Goal: Transaction & Acquisition: Purchase product/service

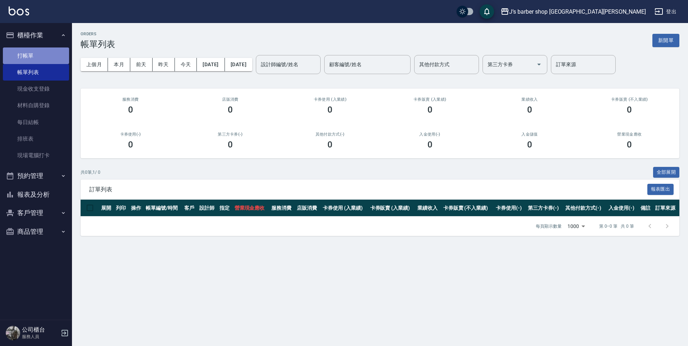
click at [27, 53] on link "打帳單" at bounding box center [36, 55] width 66 height 17
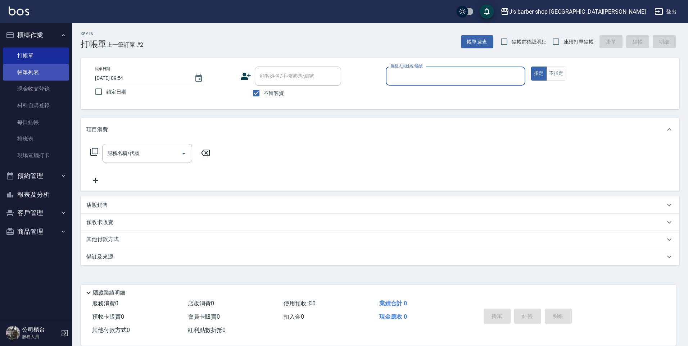
click at [19, 75] on link "帳單列表" at bounding box center [36, 72] width 66 height 17
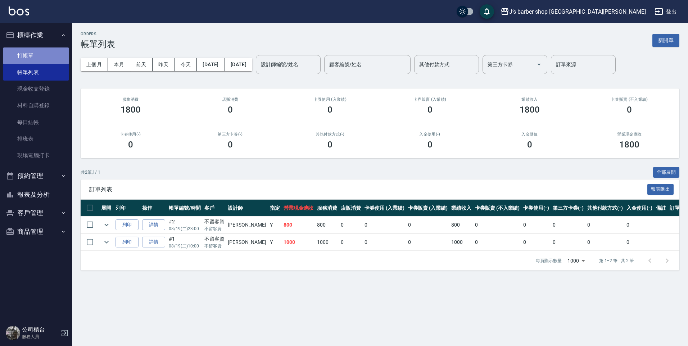
click at [33, 51] on link "打帳單" at bounding box center [36, 55] width 66 height 17
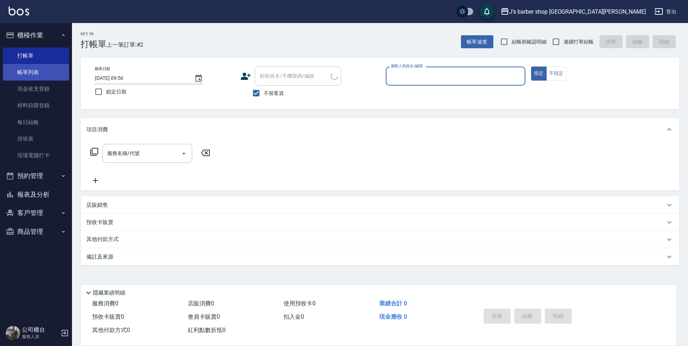
click at [29, 74] on link "帳單列表" at bounding box center [36, 72] width 66 height 17
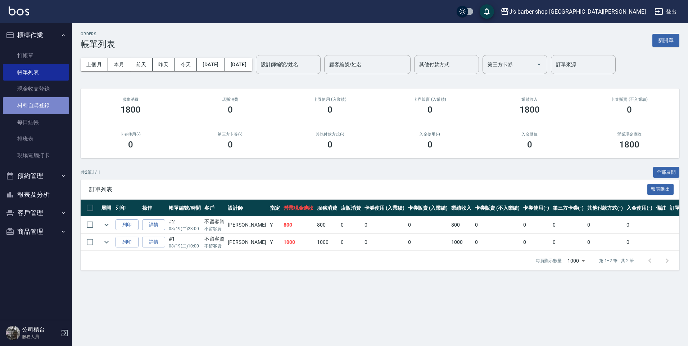
click at [51, 113] on link "材料自購登錄" at bounding box center [36, 105] width 66 height 17
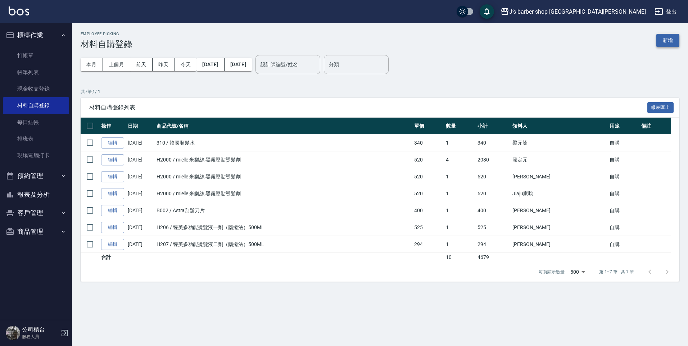
click at [668, 37] on button "新增" at bounding box center [667, 40] width 23 height 13
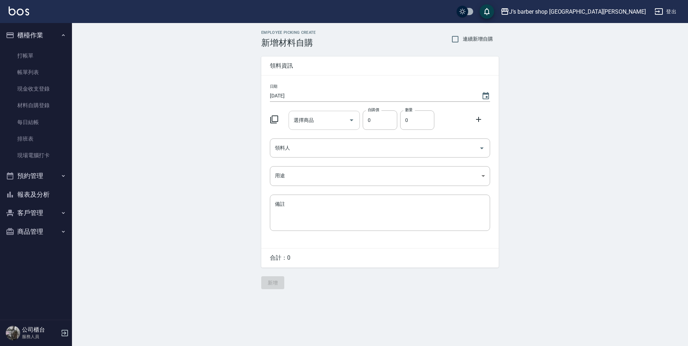
click at [334, 118] on input "選擇商品" at bounding box center [319, 120] width 54 height 13
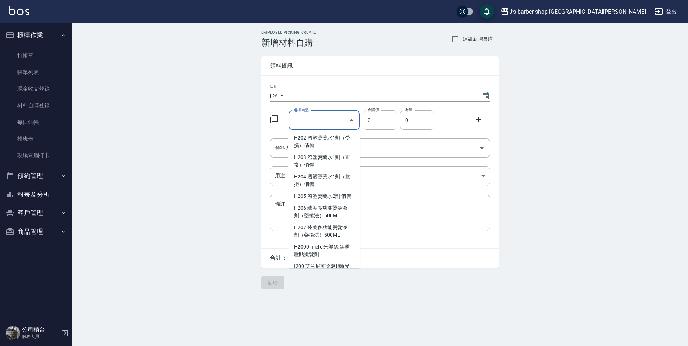
scroll to position [756, 0]
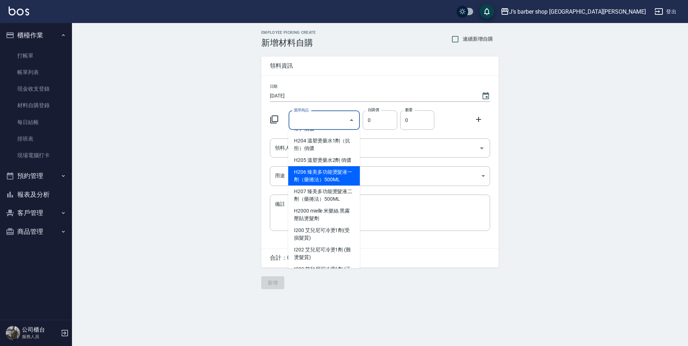
click at [324, 186] on li "H206 臻美多功能燙髮液一劑（藥捲法）500ML" at bounding box center [324, 175] width 72 height 19
type input "臻美多功能燙髮液一劑（藥捲法）500ML"
type input "525"
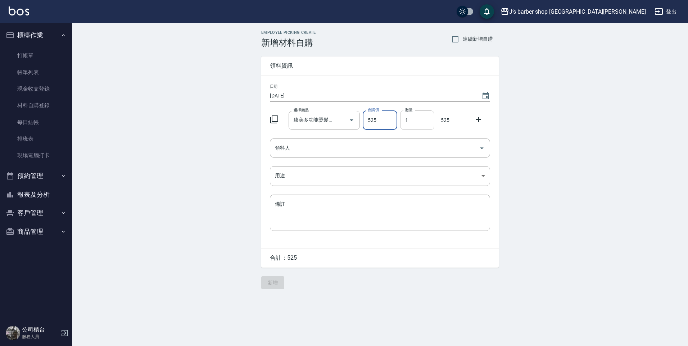
click at [413, 116] on input "1" at bounding box center [417, 119] width 34 height 19
type input "03"
click at [379, 145] on input "領料人" at bounding box center [374, 148] width 203 height 13
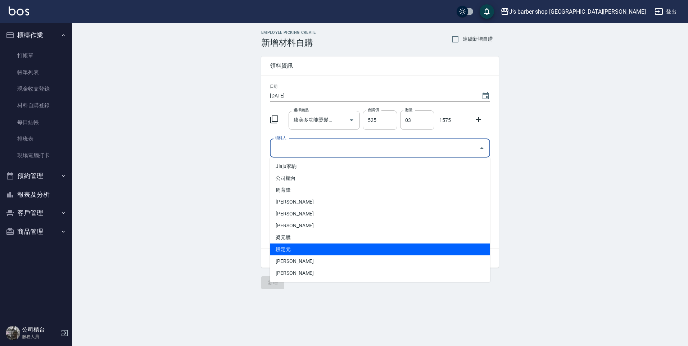
click at [292, 254] on li "段定元" at bounding box center [380, 250] width 220 height 12
type input "段定元"
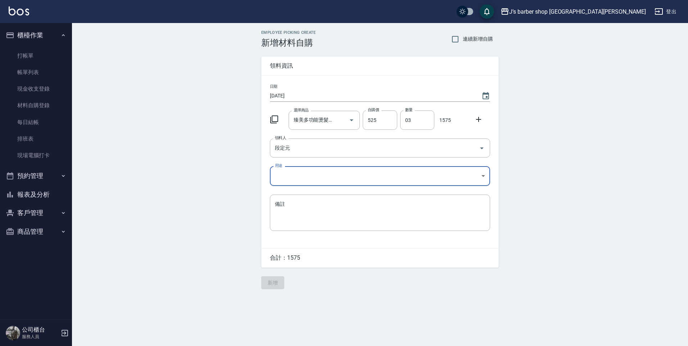
click at [299, 182] on body "J’s barber shop 台中大隆 登出 櫃檯作業 打帳單 帳單列表 現金收支登錄 材料自購登錄 每日結帳 排班表 現場電腦打卡 預約管理 預約管理 單…" at bounding box center [344, 173] width 688 height 346
click at [285, 207] on li "自購" at bounding box center [380, 207] width 220 height 12
type input "自購"
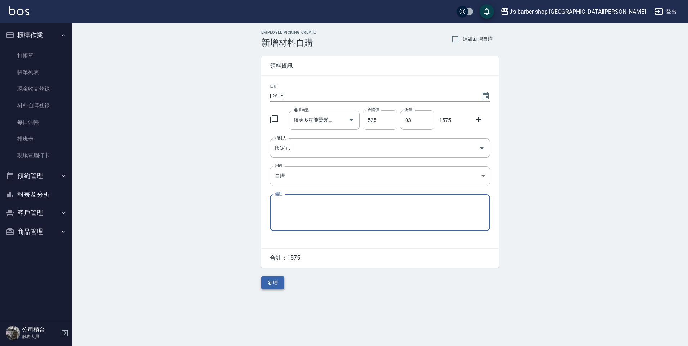
click at [270, 286] on button "新增" at bounding box center [272, 282] width 23 height 13
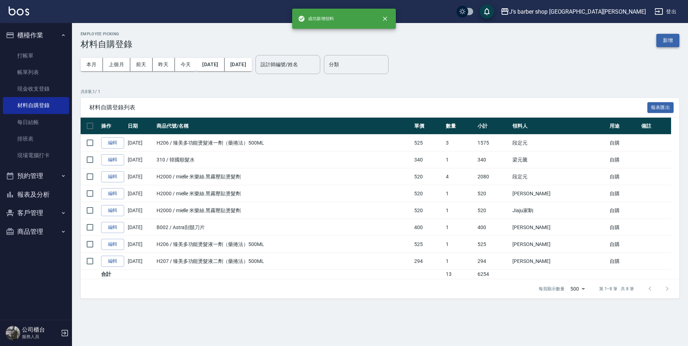
click at [671, 42] on button "新增" at bounding box center [667, 40] width 23 height 13
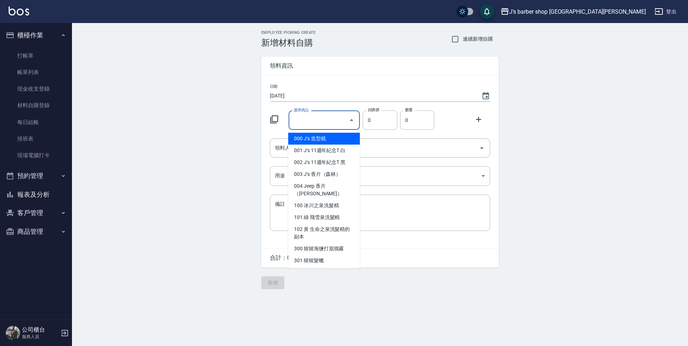
click at [299, 119] on input "選擇商品" at bounding box center [319, 120] width 54 height 13
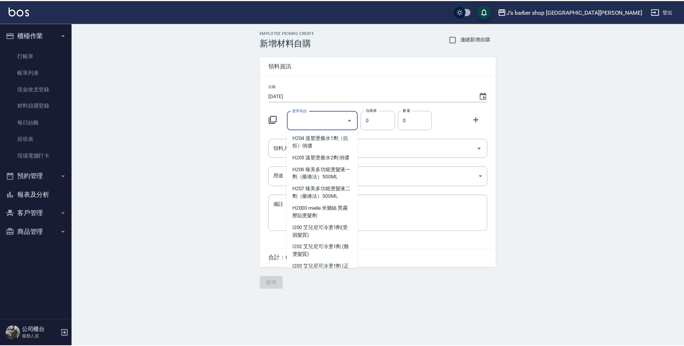
scroll to position [756, 0]
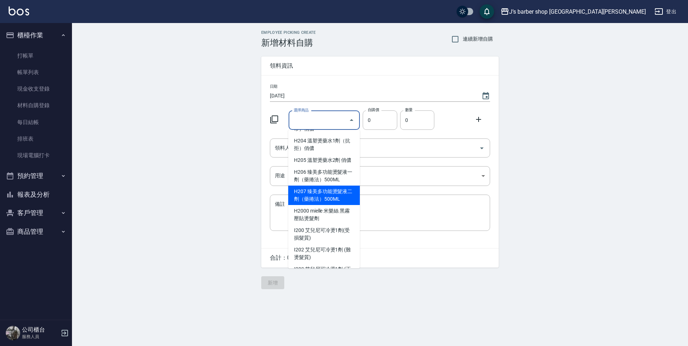
click at [326, 204] on li "H207 臻美多功能燙髮液二劑（藥捲法）500ML" at bounding box center [324, 195] width 72 height 19
type input "臻美多功能燙髮液二劑（藥捲法）500ML"
type input "294"
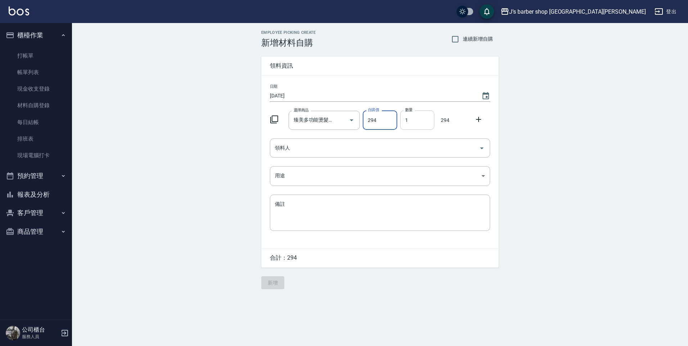
click at [417, 115] on input "1" at bounding box center [417, 119] width 34 height 19
click at [397, 141] on div "領料人" at bounding box center [380, 148] width 220 height 19
type input "03"
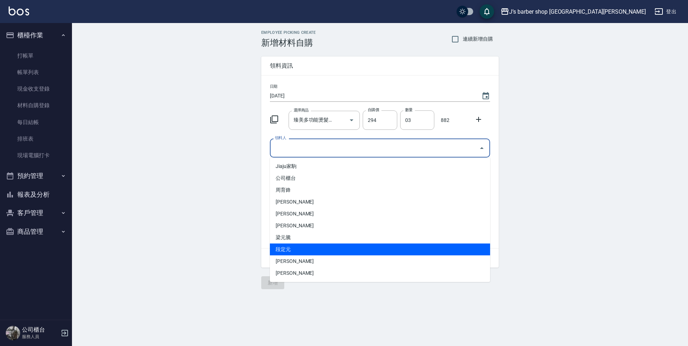
click at [296, 246] on li "段定元" at bounding box center [380, 250] width 220 height 12
type input "段定元"
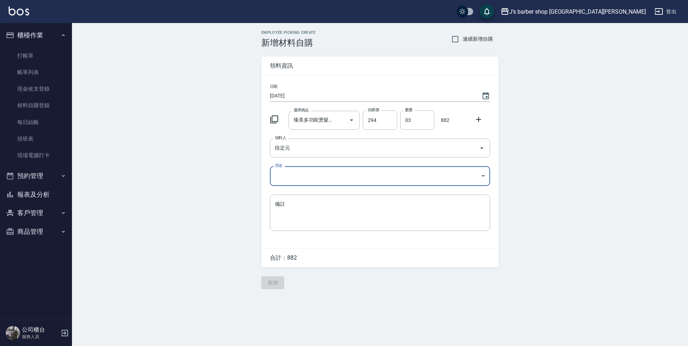
click at [326, 176] on body "J’s barber shop 台中大隆 登出 櫃檯作業 打帳單 帳單列表 現金收支登錄 材料自購登錄 每日結帳 排班表 現場電腦打卡 預約管理 預約管理 單…" at bounding box center [344, 173] width 688 height 346
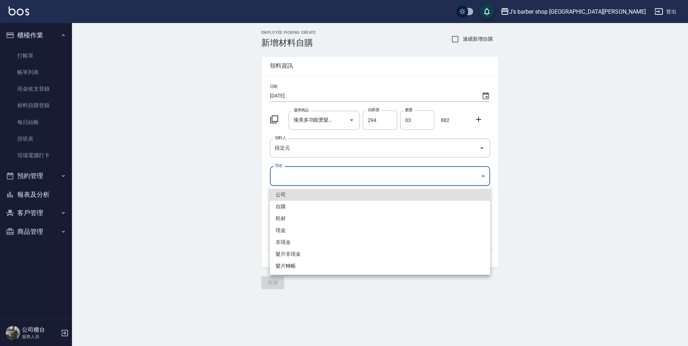
click at [293, 207] on li "自購" at bounding box center [380, 207] width 220 height 12
type input "自購"
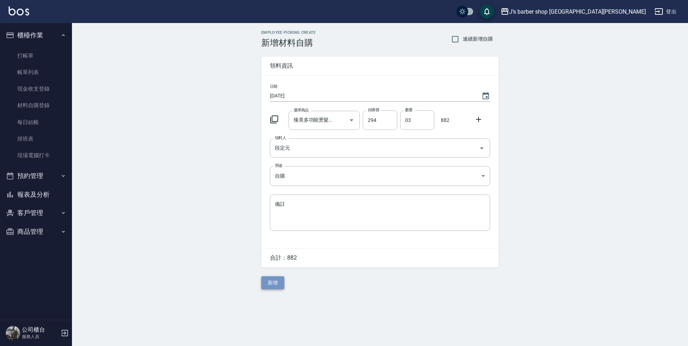
click at [275, 287] on button "新增" at bounding box center [272, 282] width 23 height 13
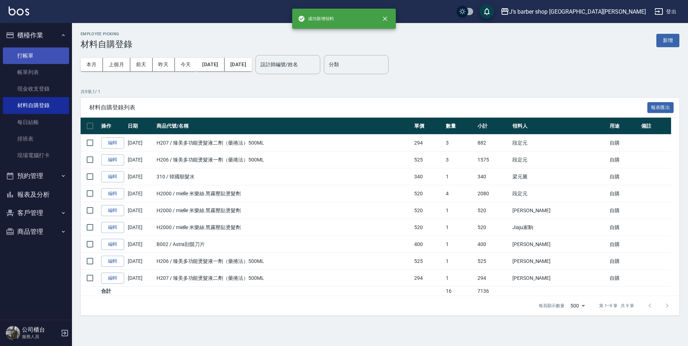
click at [41, 54] on link "打帳單" at bounding box center [36, 55] width 66 height 17
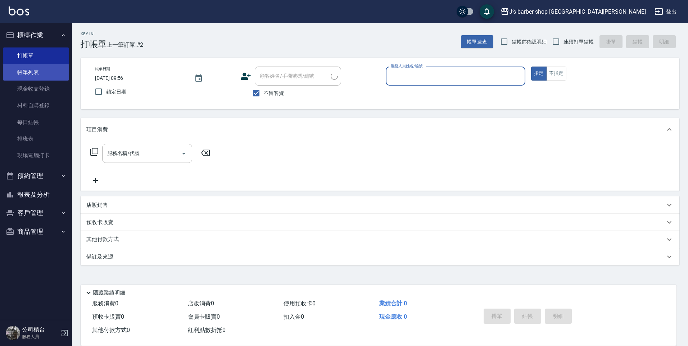
click at [36, 73] on link "帳單列表" at bounding box center [36, 72] width 66 height 17
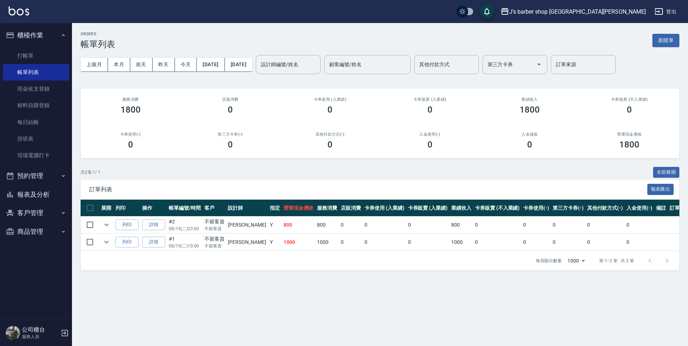
click at [57, 175] on button "預約管理" at bounding box center [36, 176] width 66 height 19
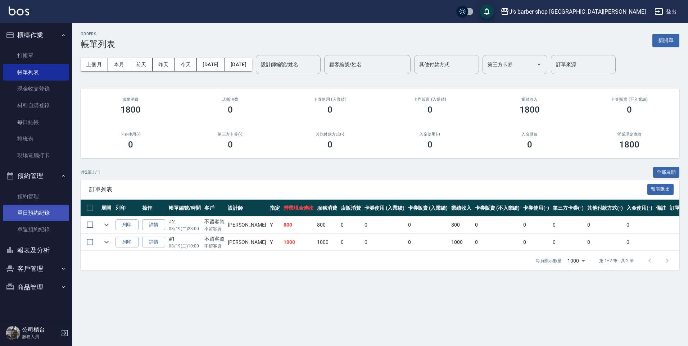
click at [38, 216] on link "單日預約紀錄" at bounding box center [36, 213] width 66 height 17
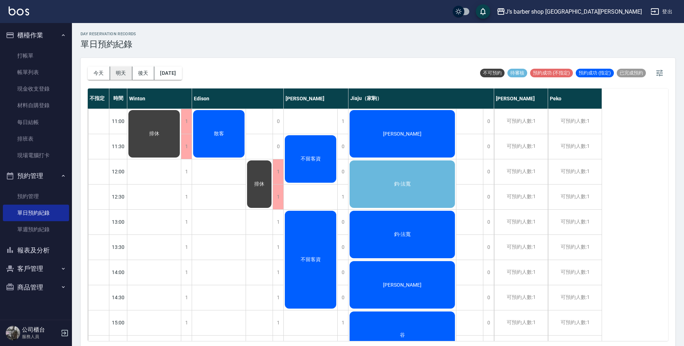
click at [125, 73] on button "明天" at bounding box center [121, 73] width 22 height 13
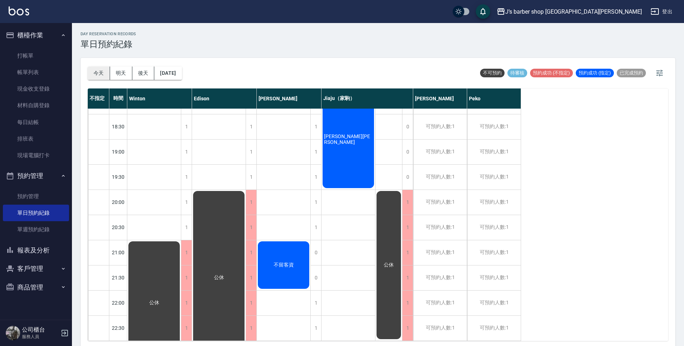
click at [103, 76] on button "今天" at bounding box center [99, 73] width 22 height 13
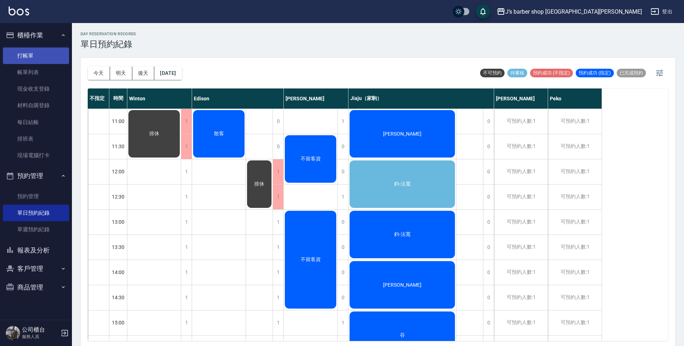
click at [58, 55] on link "打帳單" at bounding box center [36, 55] width 66 height 17
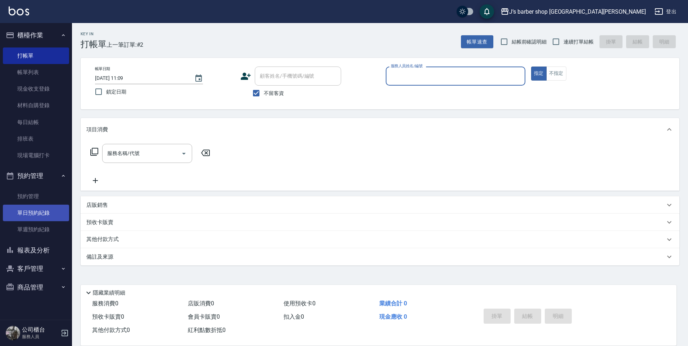
click at [35, 221] on link "單日預約紀錄" at bounding box center [36, 213] width 66 height 17
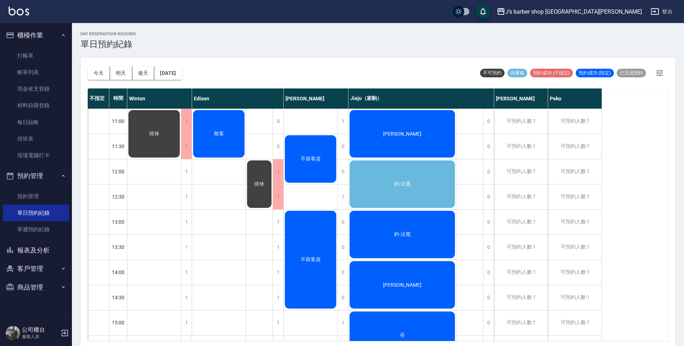
scroll to position [36, 0]
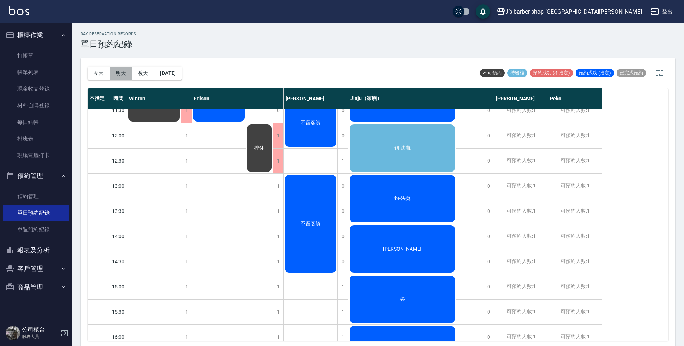
click at [127, 75] on button "明天" at bounding box center [121, 73] width 22 height 13
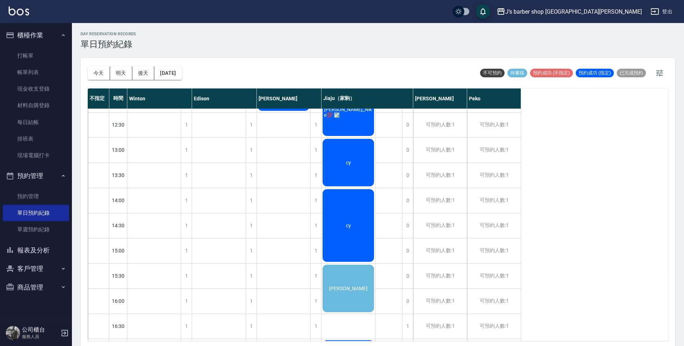
scroll to position [108, 0]
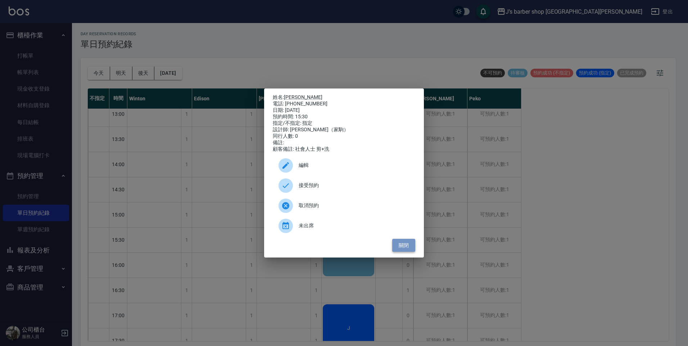
click at [401, 250] on button "關閉" at bounding box center [403, 245] width 23 height 13
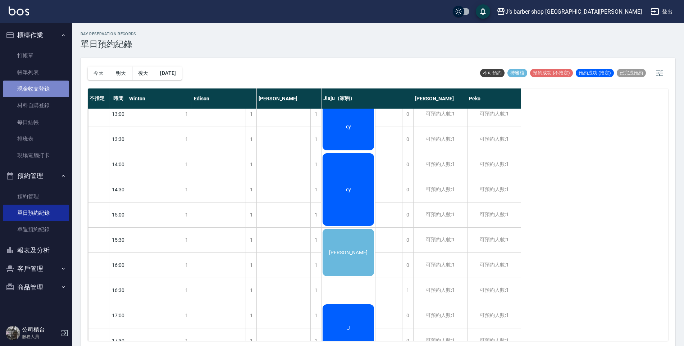
click at [40, 81] on link "現金收支登錄" at bounding box center [36, 89] width 66 height 17
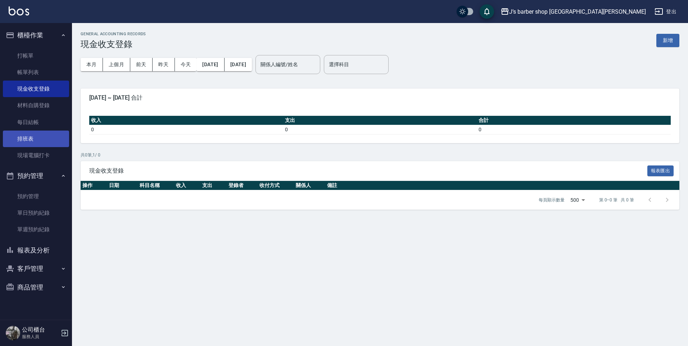
click at [31, 136] on link "排班表" at bounding box center [36, 139] width 66 height 17
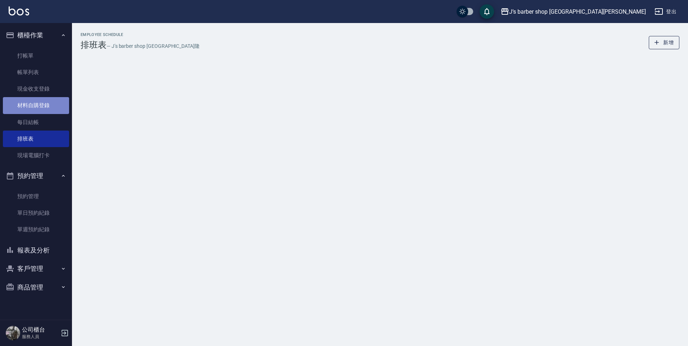
click at [43, 100] on link "材料自購登錄" at bounding box center [36, 105] width 66 height 17
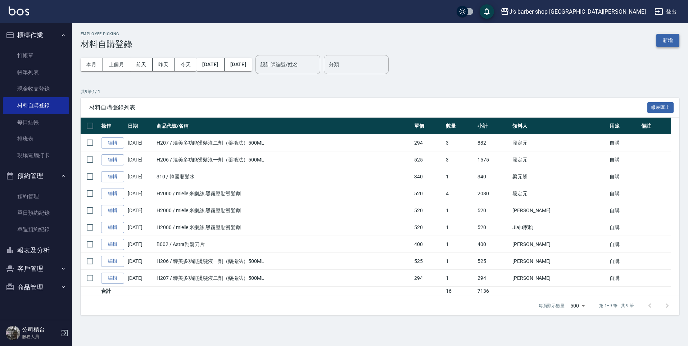
click at [660, 37] on button "新增" at bounding box center [667, 40] width 23 height 13
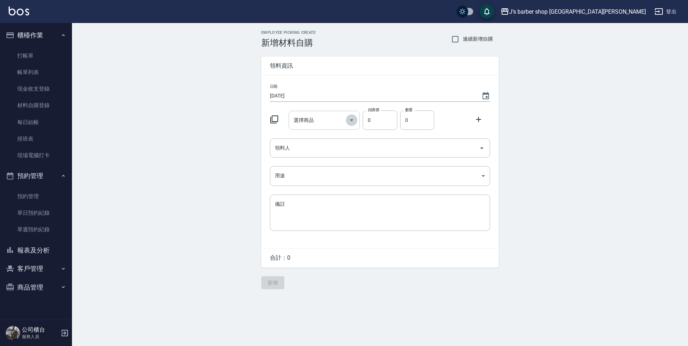
click at [350, 119] on icon "Open" at bounding box center [351, 120] width 9 height 9
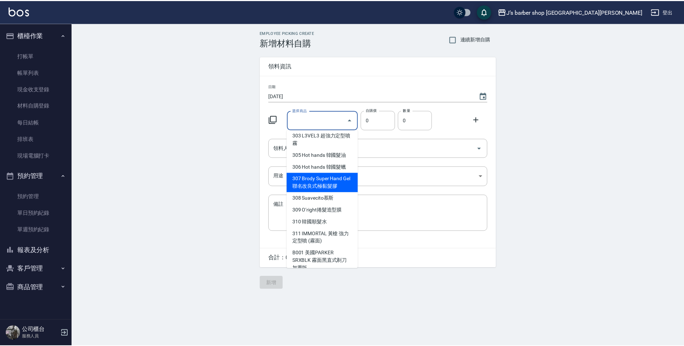
scroll to position [144, 0]
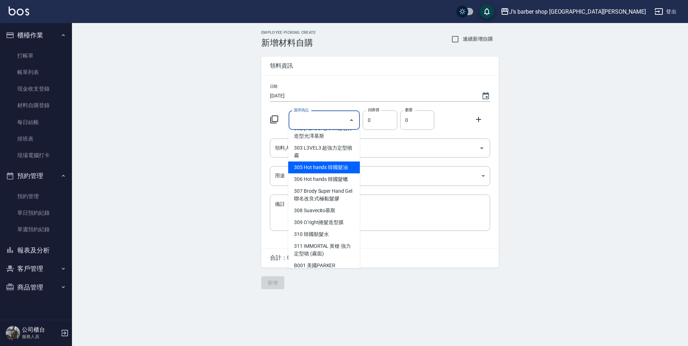
click at [337, 162] on li "305 Hot hands 韓國髮油" at bounding box center [324, 168] width 72 height 12
type input "Hot hands 韓國髮油"
type input "340"
type input "1"
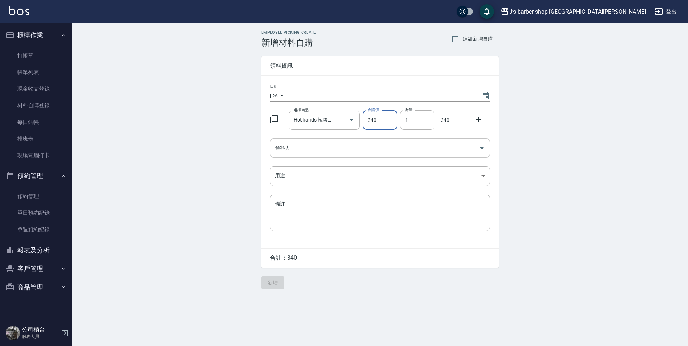
click at [371, 147] on input "領料人" at bounding box center [374, 148] width 203 height 13
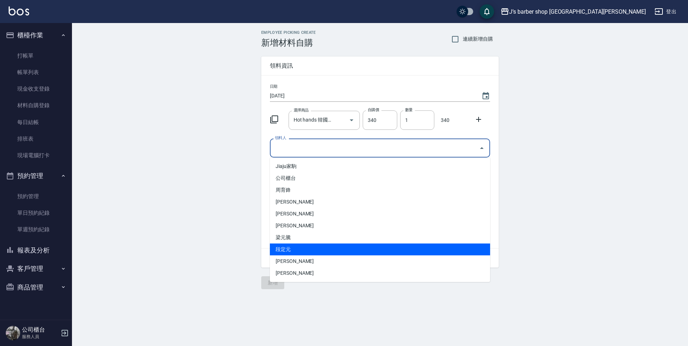
click at [293, 250] on li "段定元" at bounding box center [380, 250] width 220 height 12
type input "段定元"
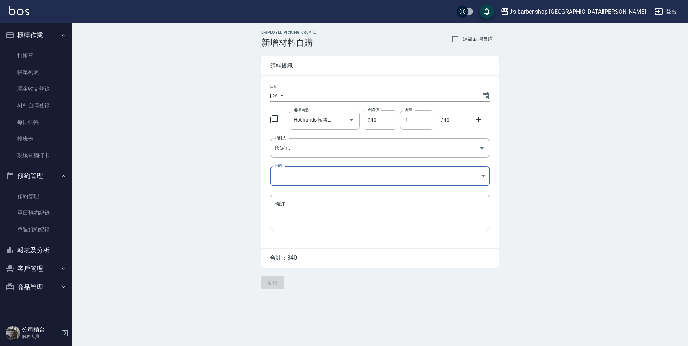
click at [276, 170] on body "J’s barber shop 台中大隆 登出 櫃檯作業 打帳單 帳單列表 現金收支登錄 材料自購登錄 每日結帳 排班表 現場電腦打卡 預約管理 預約管理 單…" at bounding box center [344, 173] width 688 height 346
click at [276, 204] on li "自購" at bounding box center [380, 207] width 220 height 12
type input "自購"
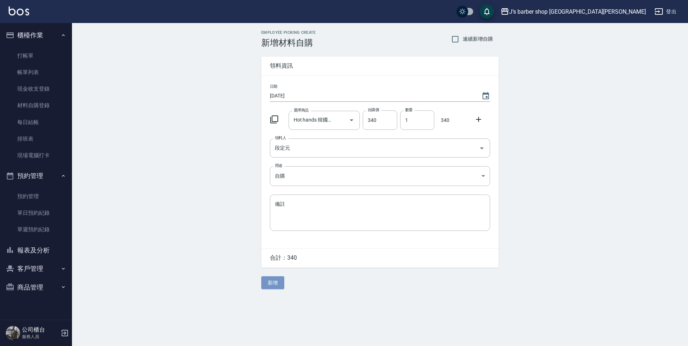
drag, startPoint x: 272, startPoint y: 285, endPoint x: 252, endPoint y: 280, distance: 21.0
click at [272, 285] on button "新增" at bounding box center [272, 282] width 23 height 13
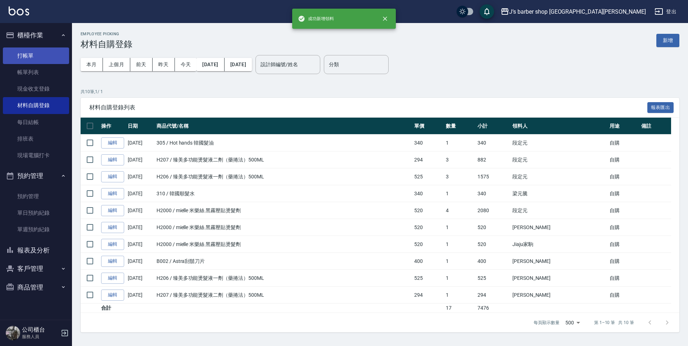
click at [31, 62] on link "打帳單" at bounding box center [36, 55] width 66 height 17
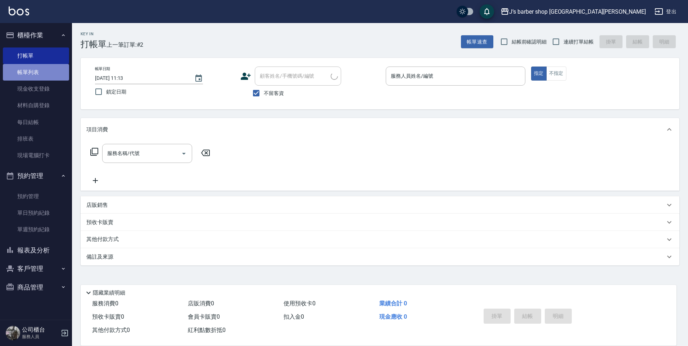
click at [34, 74] on link "帳單列表" at bounding box center [36, 72] width 66 height 17
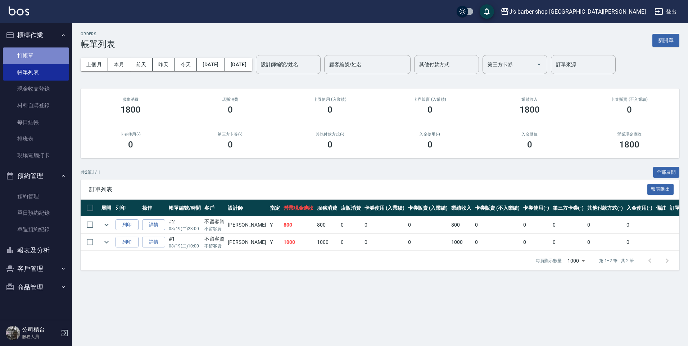
click at [35, 49] on link "打帳單" at bounding box center [36, 55] width 66 height 17
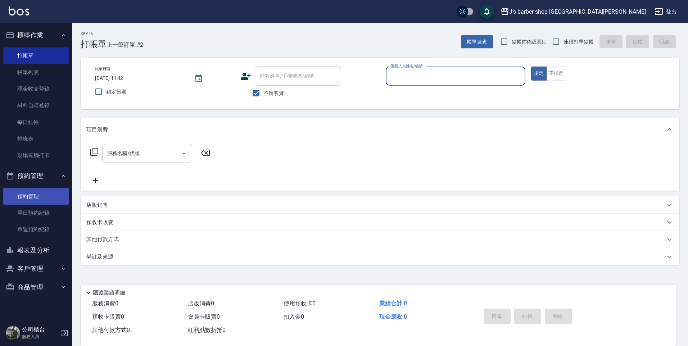
click at [31, 195] on link "預約管理" at bounding box center [36, 196] width 66 height 17
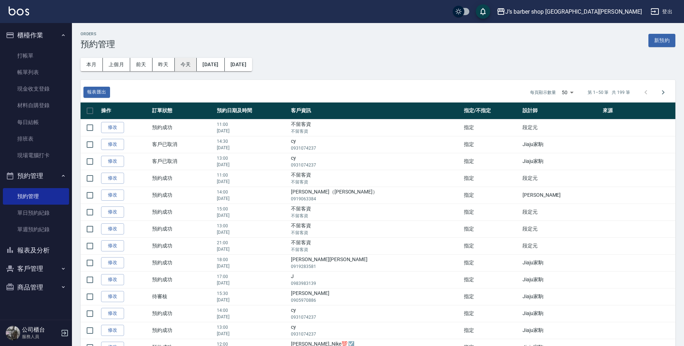
click at [192, 59] on button "今天" at bounding box center [186, 64] width 22 height 13
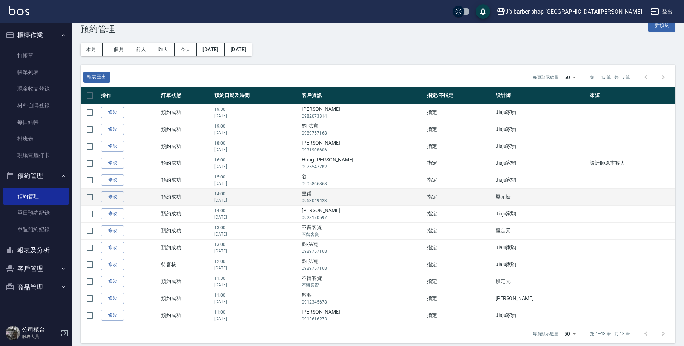
scroll to position [21, 0]
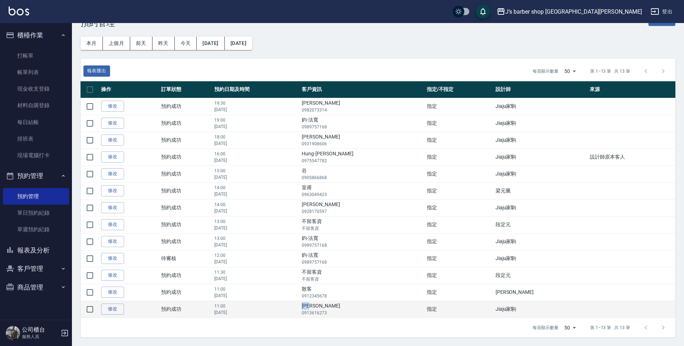
drag, startPoint x: 342, startPoint y: 304, endPoint x: 368, endPoint y: 306, distance: 26.3
click at [368, 306] on td "[PERSON_NAME] 0913616273" at bounding box center [362, 309] width 125 height 17
drag, startPoint x: 368, startPoint y: 306, endPoint x: 350, endPoint y: 307, distance: 18.4
copy td "[PERSON_NAME]"
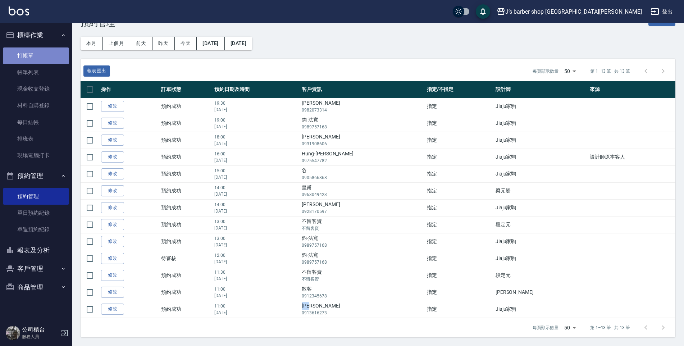
click at [25, 53] on link "打帳單" at bounding box center [36, 55] width 66 height 17
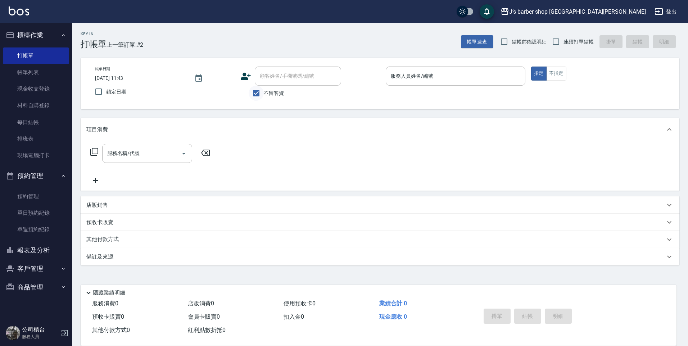
click at [254, 92] on input "不留客資" at bounding box center [256, 93] width 15 height 15
checkbox input "false"
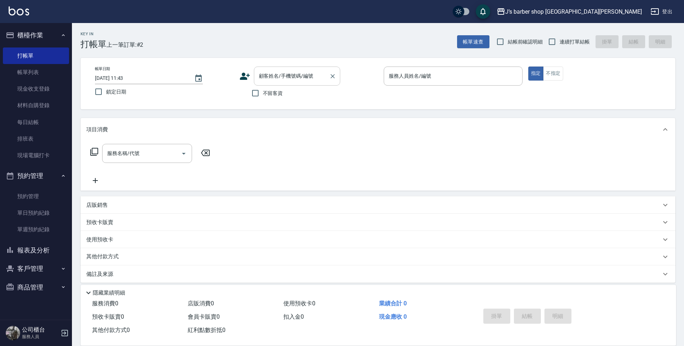
click at [265, 76] on input "顧客姓名/手機號碼/編號" at bounding box center [291, 76] width 69 height 13
paste input "[PERSON_NAME]"
click at [287, 94] on li "[PERSON_NAME]/0913616273/null" at bounding box center [297, 95] width 86 height 12
type input "[PERSON_NAME]/0913616273/null"
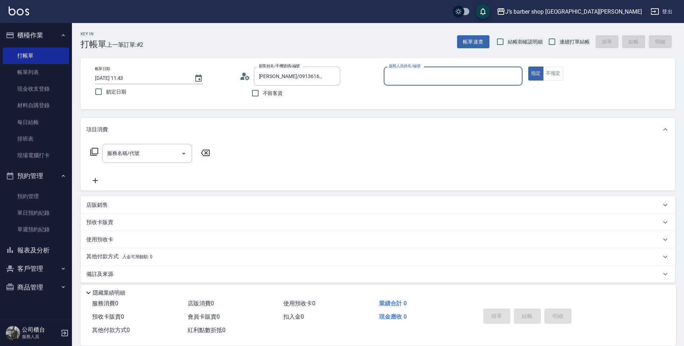
click at [404, 77] on input "服務人員姓名/編號" at bounding box center [453, 76] width 132 height 13
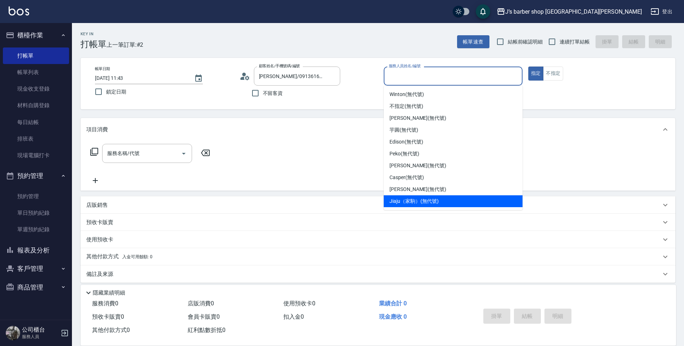
click at [405, 196] on div "Jiaju（家駒） (無代號)" at bounding box center [453, 201] width 139 height 12
type input "Jiaju（家駒）(無代號)"
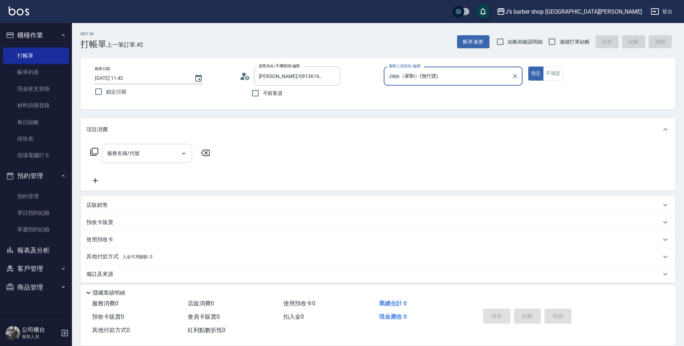
click at [144, 154] on input "服務名稱/代號" at bounding box center [141, 153] width 73 height 13
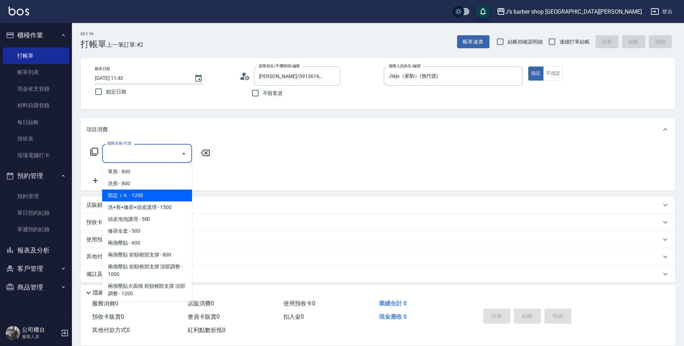
drag, startPoint x: 162, startPoint y: 194, endPoint x: 160, endPoint y: 200, distance: 6.3
click at [160, 200] on span "指定ＪＫ - 1200" at bounding box center [147, 196] width 90 height 12
type input "指定ＪＫ(102)"
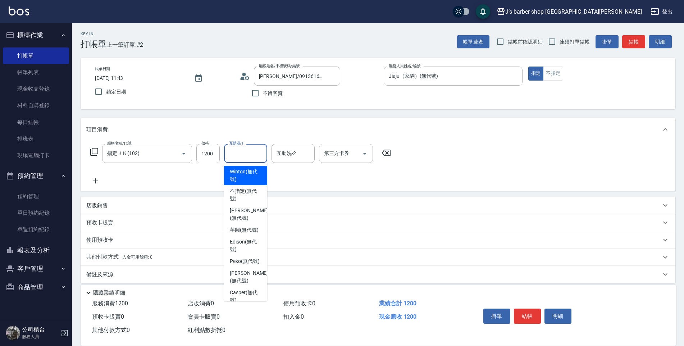
click at [241, 149] on div "互助洗-1 互助洗-1" at bounding box center [245, 153] width 43 height 19
click at [246, 244] on div "Edison (無代號)" at bounding box center [245, 245] width 43 height 19
type input "Edison(無代號)"
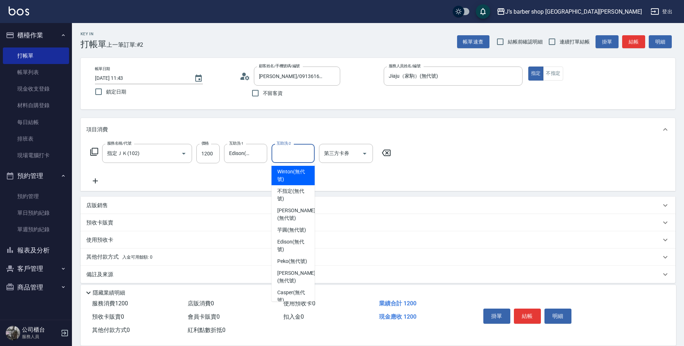
click at [298, 150] on input "互助洗-2" at bounding box center [293, 153] width 37 height 13
click at [299, 265] on span "Peko (無代號)" at bounding box center [292, 262] width 30 height 8
type input "Peko(無代號)"
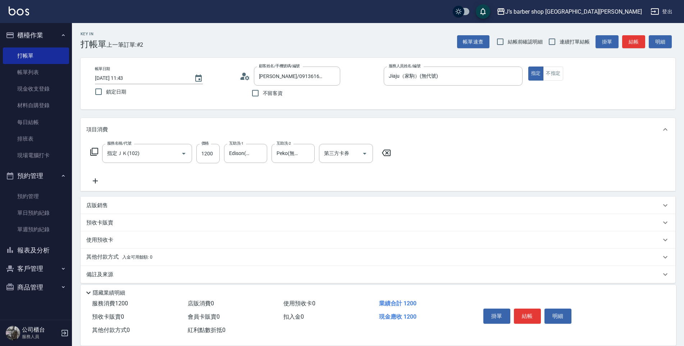
click at [493, 157] on div "服務名稱/代號 指定ＪＫ(102) 服務名稱/代號 價格 1200 價格 互助洗-1 Edison(無代號) 互助洗-1 互助洗-2 Peko(無代號) 互助…" at bounding box center [378, 166] width 595 height 50
click at [528, 318] on button "結帳" at bounding box center [527, 316] width 27 height 15
